Goal: Task Accomplishment & Management: Manage account settings

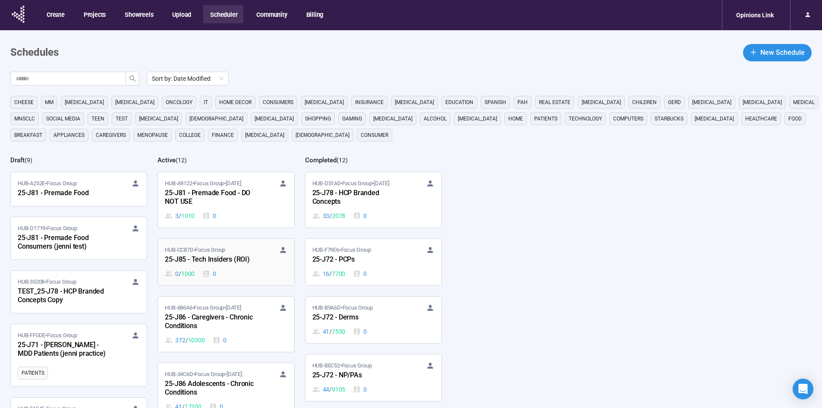
click at [205, 258] on div "25-J85 - Tech Insiders (ROI)" at bounding box center [212, 259] width 95 height 11
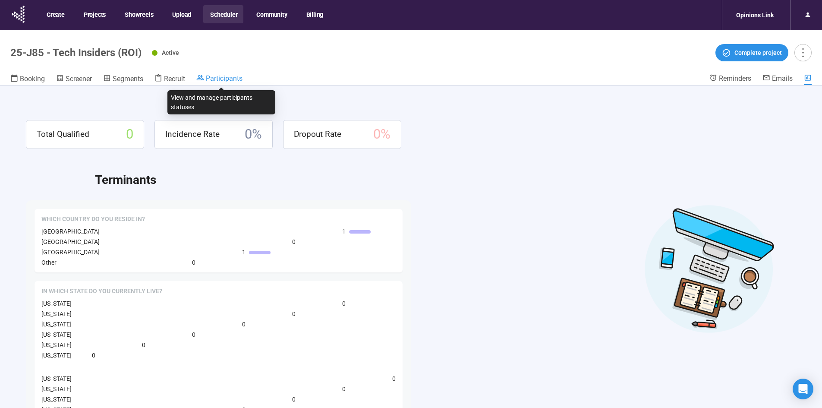
click at [228, 76] on span "Participants" at bounding box center [224, 78] width 37 height 8
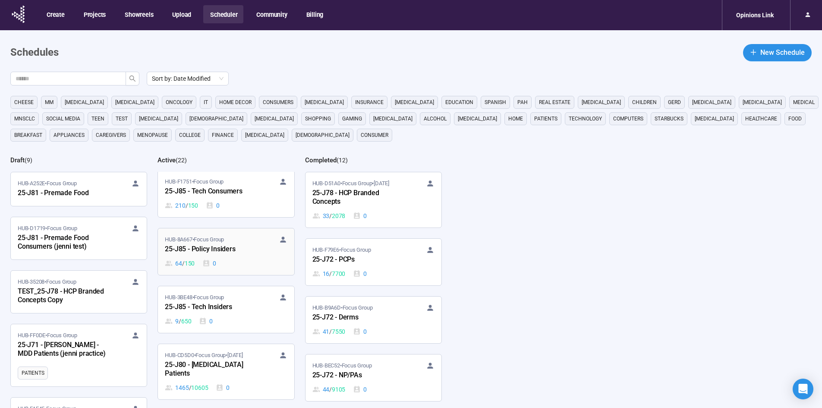
scroll to position [647, 0]
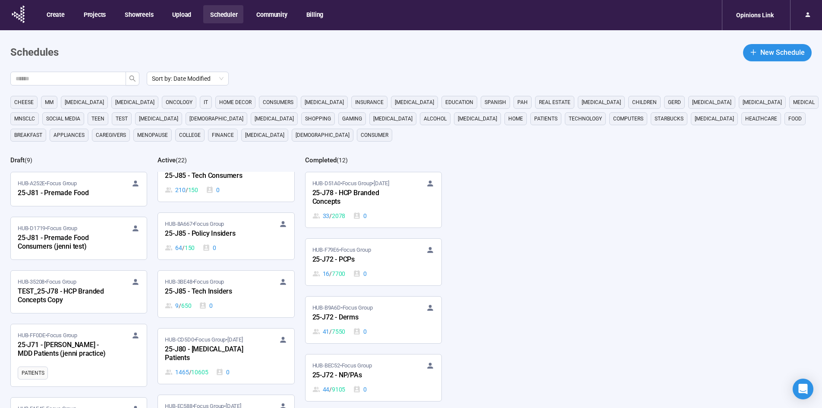
click at [223, 286] on div "25-J85 - Tech Insiders" at bounding box center [212, 291] width 95 height 11
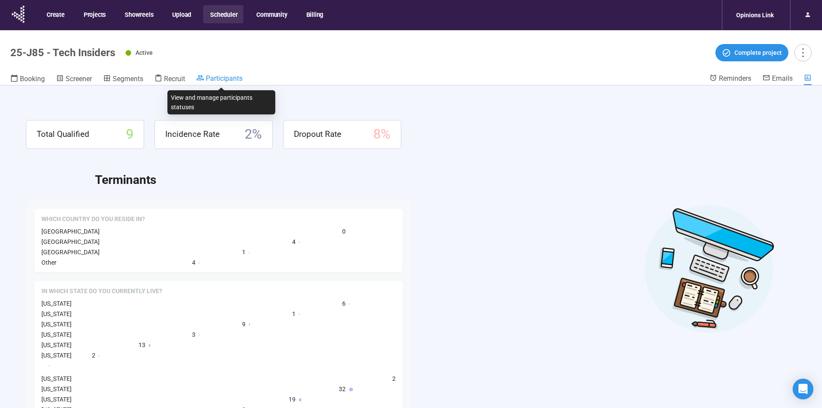
click at [232, 76] on span "Participants" at bounding box center [224, 78] width 37 height 8
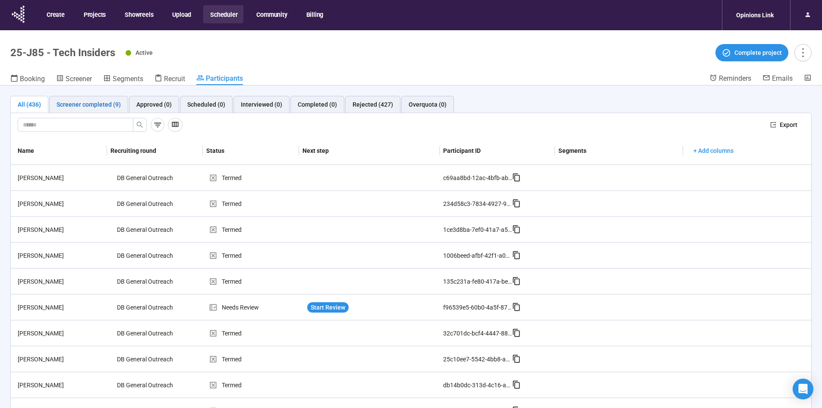
click at [91, 104] on div "Screener completed (9)" at bounding box center [89, 104] width 64 height 9
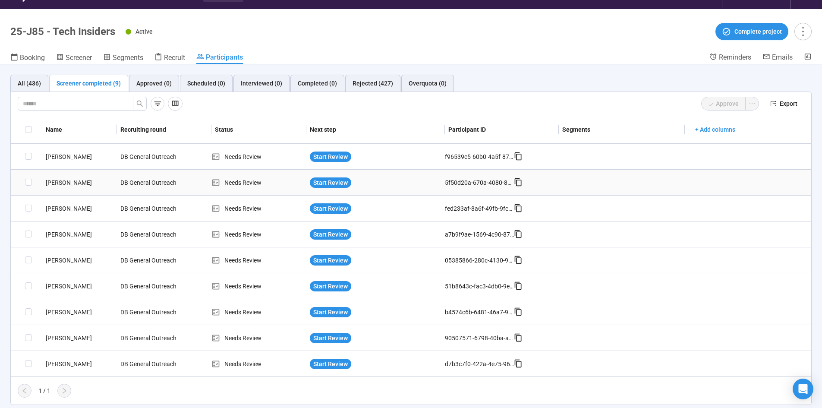
scroll to position [30, 0]
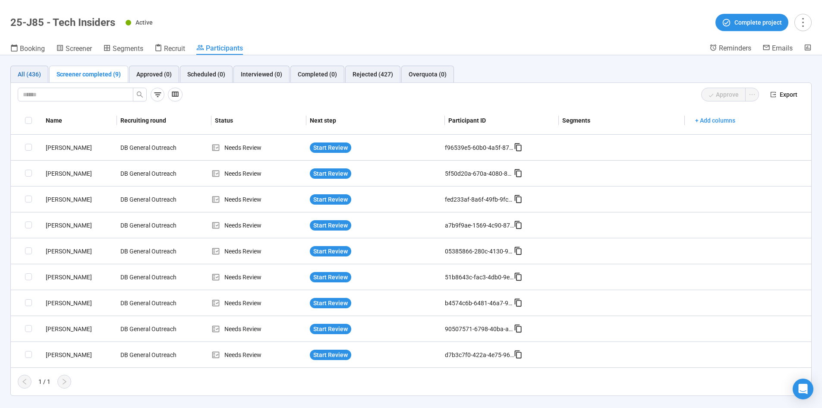
click at [31, 75] on div "All (436)" at bounding box center [29, 73] width 23 height 9
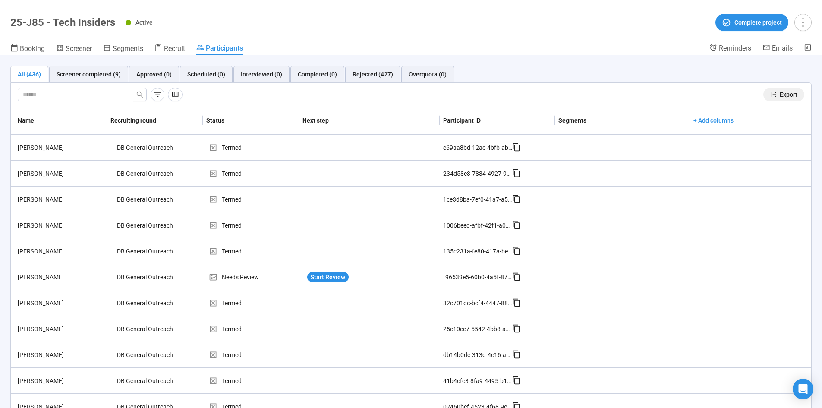
click at [779, 95] on span "Export" at bounding box center [788, 94] width 18 height 9
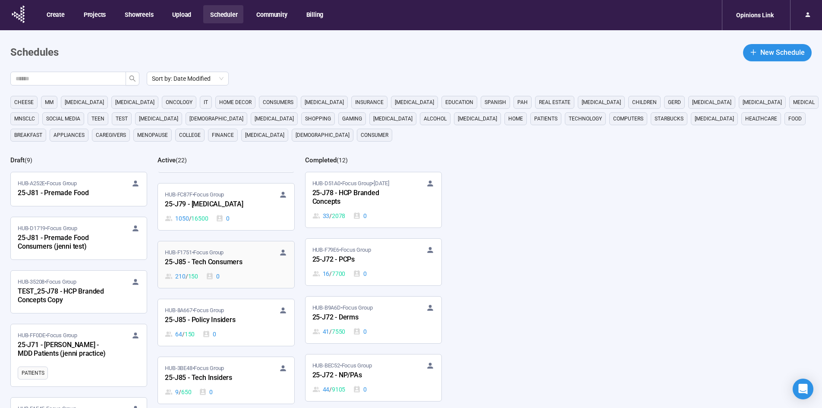
scroll to position [604, 0]
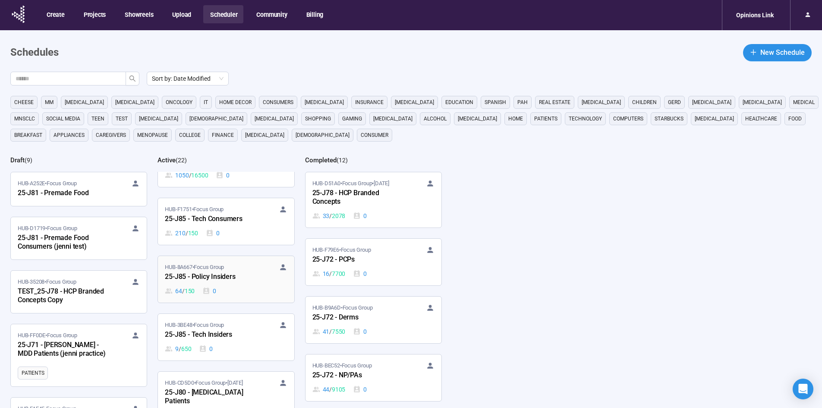
click at [214, 271] on div "25-J85 - Policy Insiders" at bounding box center [212, 276] width 95 height 11
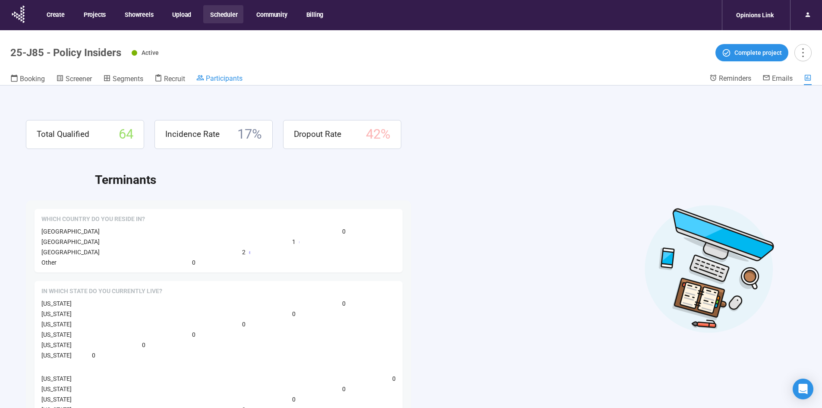
click at [242, 81] on span "Participants" at bounding box center [224, 78] width 37 height 8
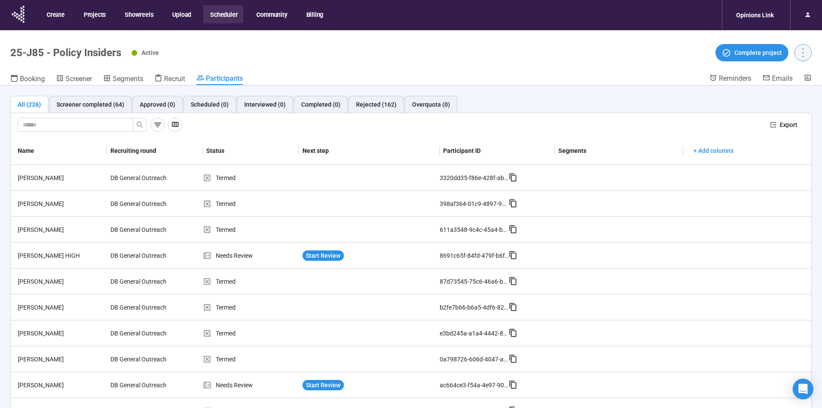
click at [799, 49] on icon "more" at bounding box center [803, 53] width 12 height 12
click at [781, 130] on button "Export" at bounding box center [783, 125] width 41 height 14
drag, startPoint x: 607, startPoint y: 56, endPoint x: 598, endPoint y: 57, distance: 9.1
click at [606, 55] on div "Active Complete project" at bounding box center [472, 52] width 680 height 17
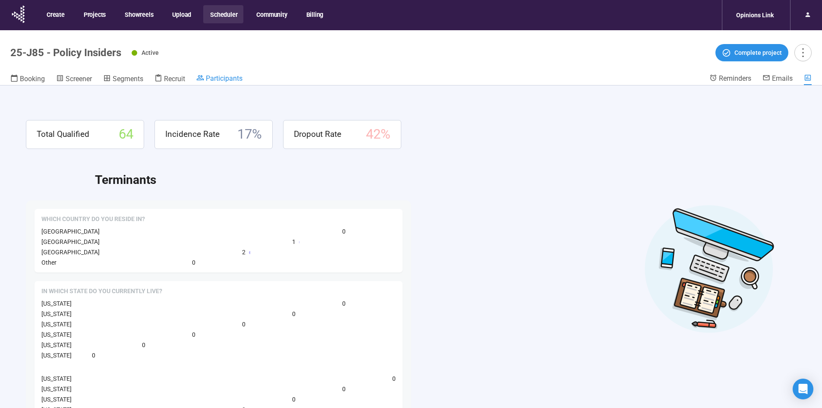
click at [232, 77] on span "Participants" at bounding box center [224, 78] width 37 height 8
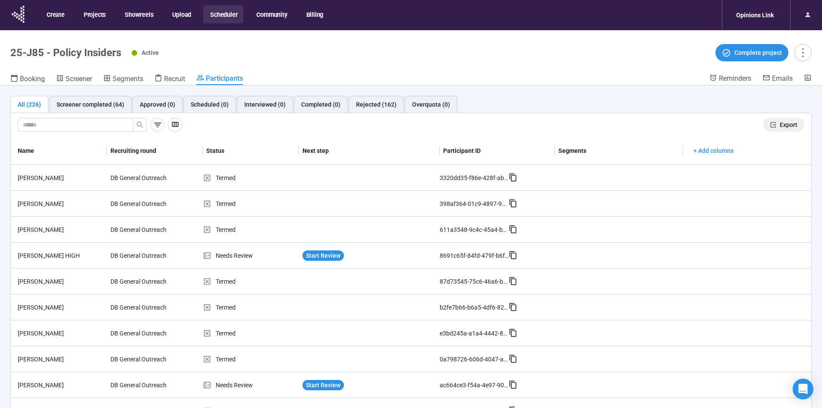
click at [779, 120] on span "Export" at bounding box center [788, 124] width 18 height 9
